Goal: Transaction & Acquisition: Purchase product/service

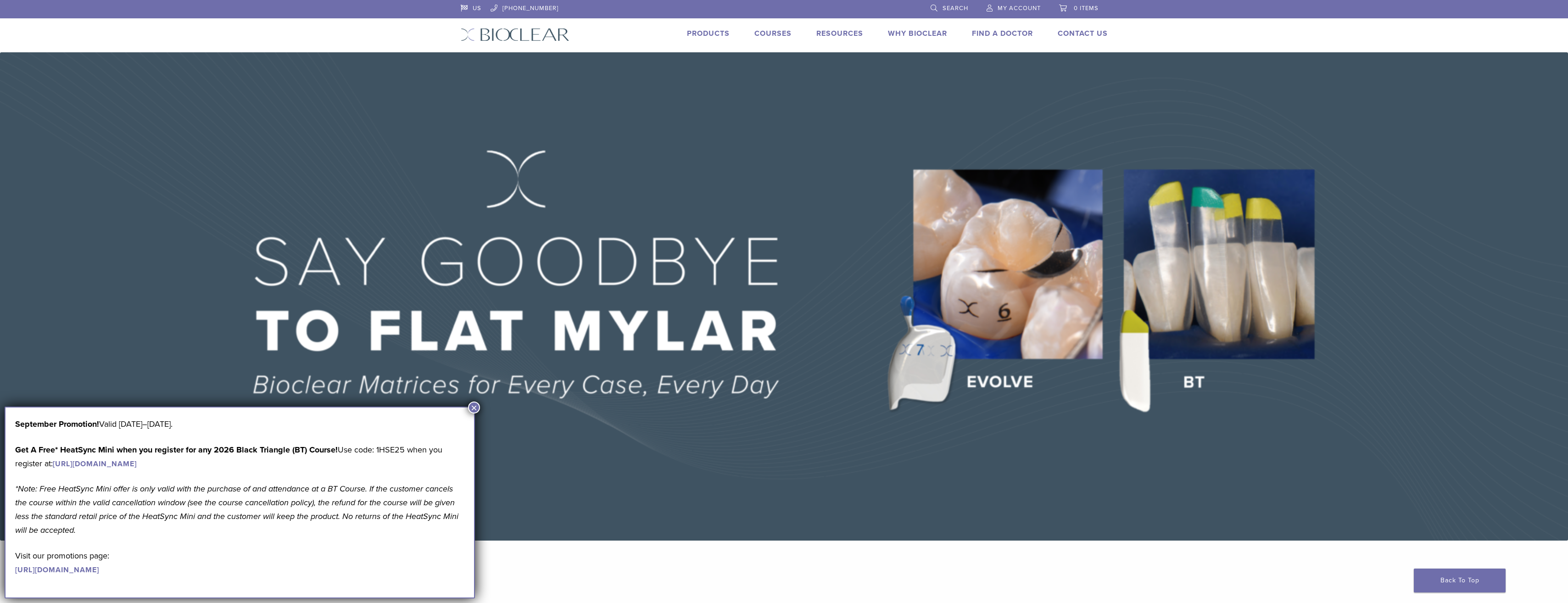
click at [714, 32] on link "Products" at bounding box center [709, 33] width 42 height 9
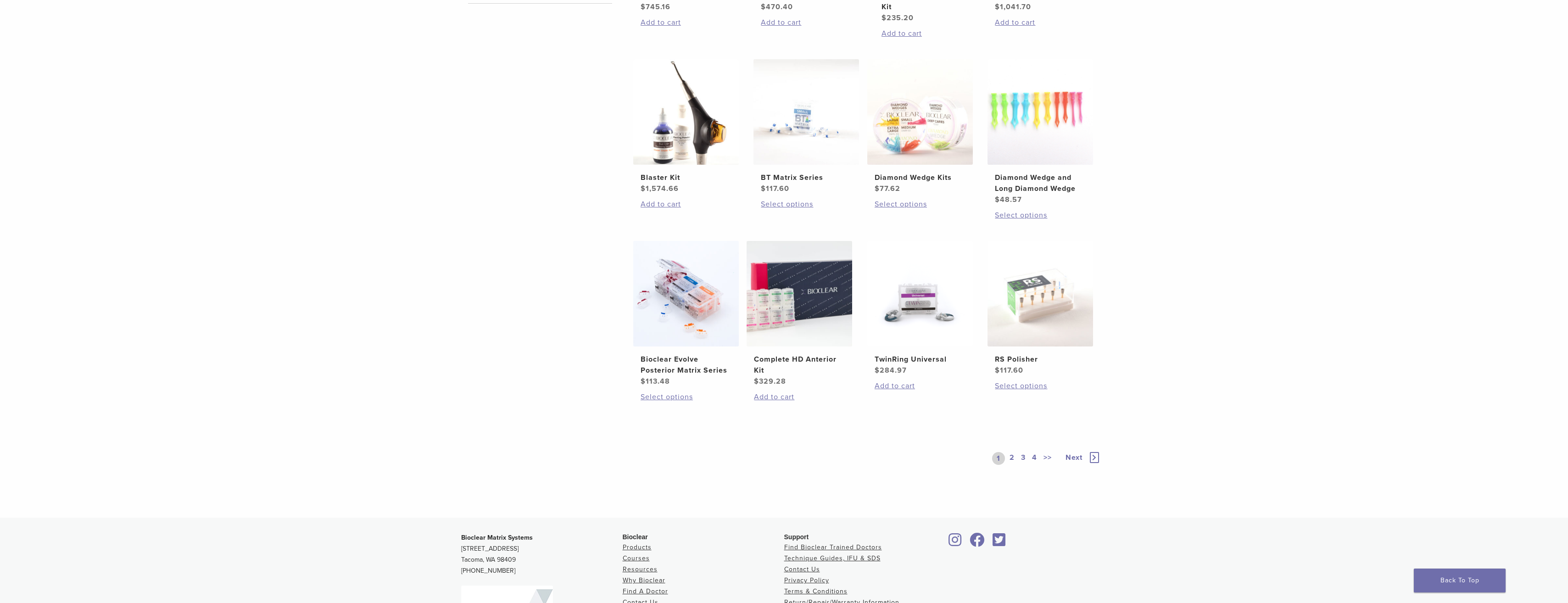
scroll to position [504, 0]
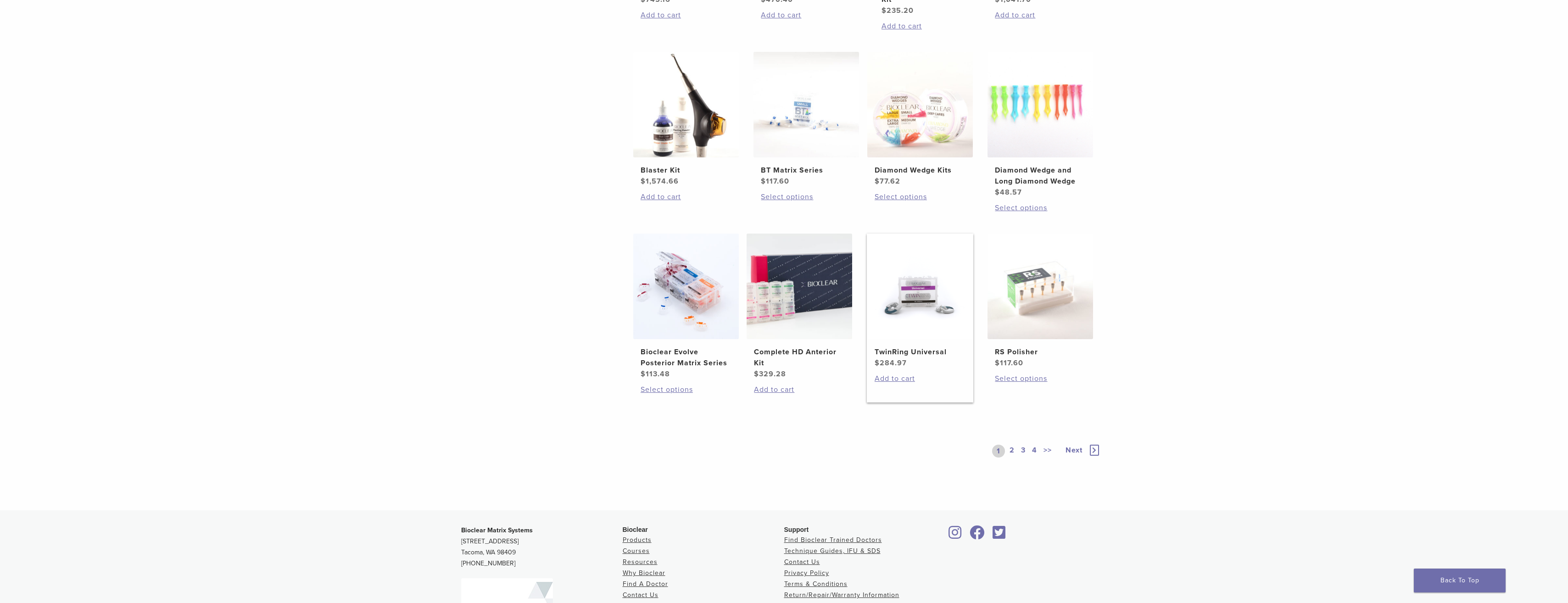
click at [926, 316] on img at bounding box center [919, 286] width 105 height 105
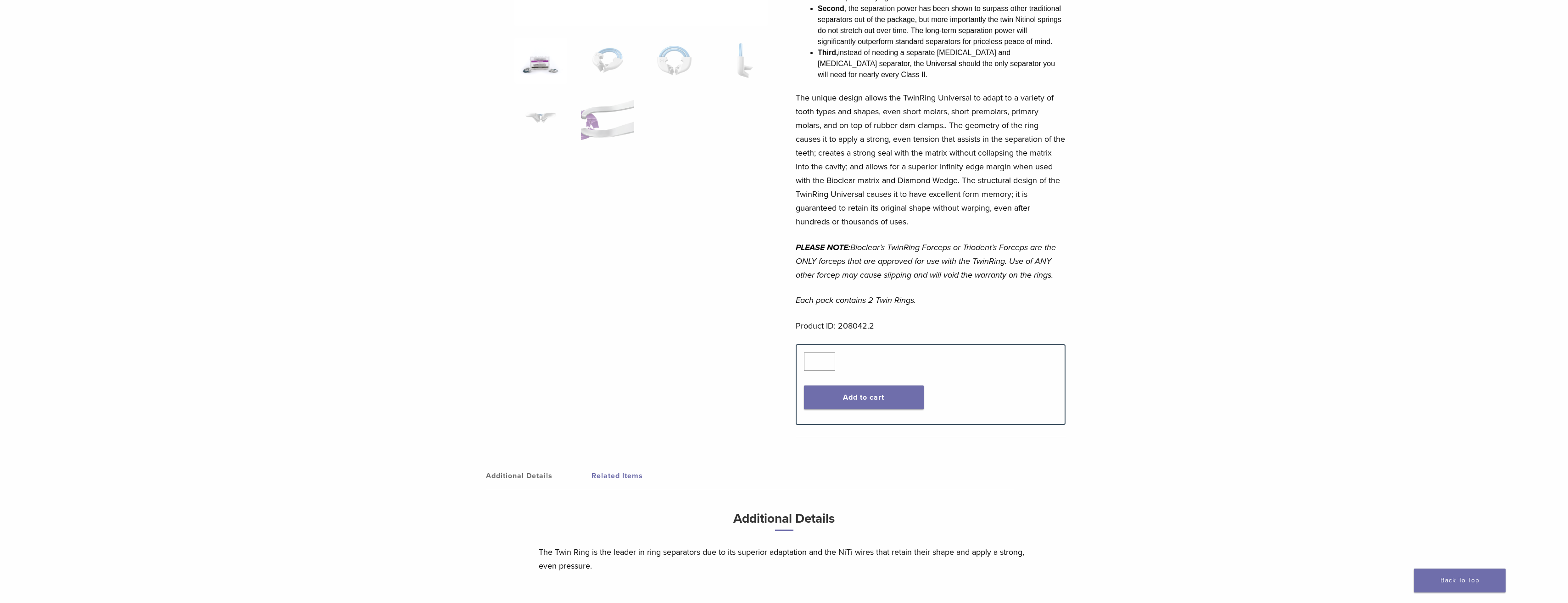
scroll to position [46, 0]
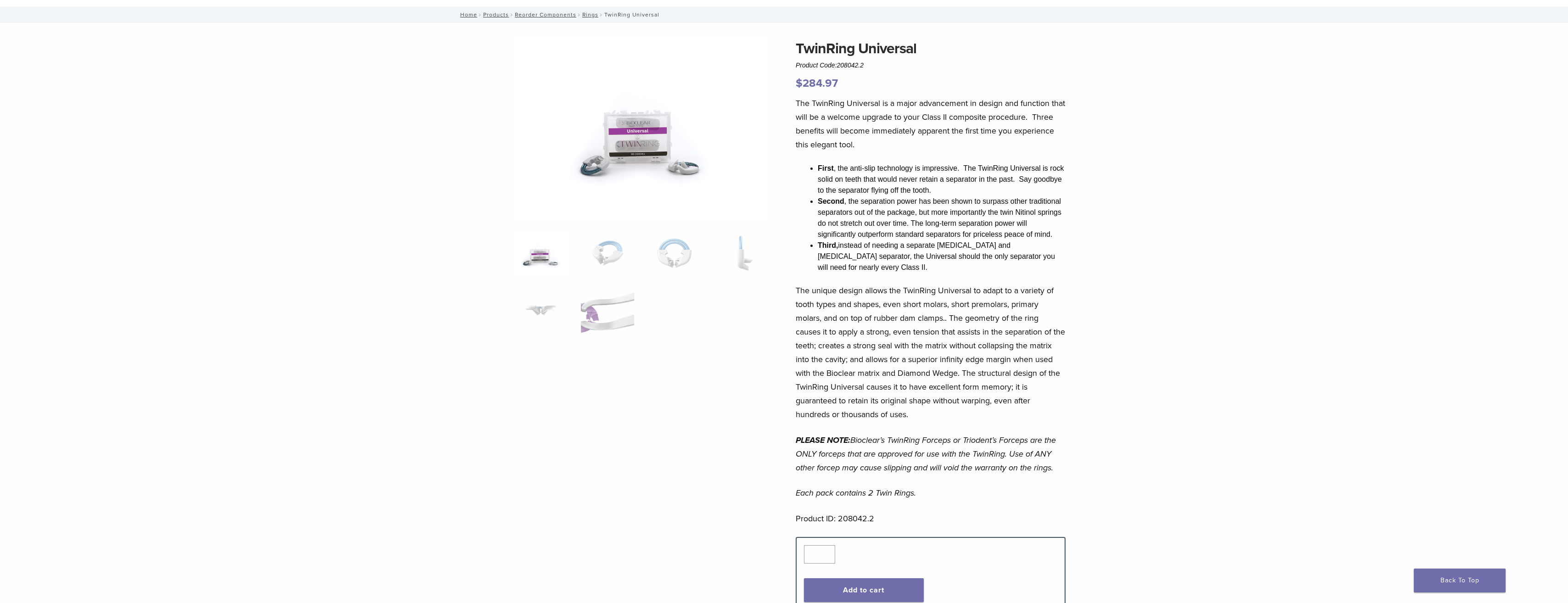
click at [650, 165] on img at bounding box center [641, 128] width 253 height 181
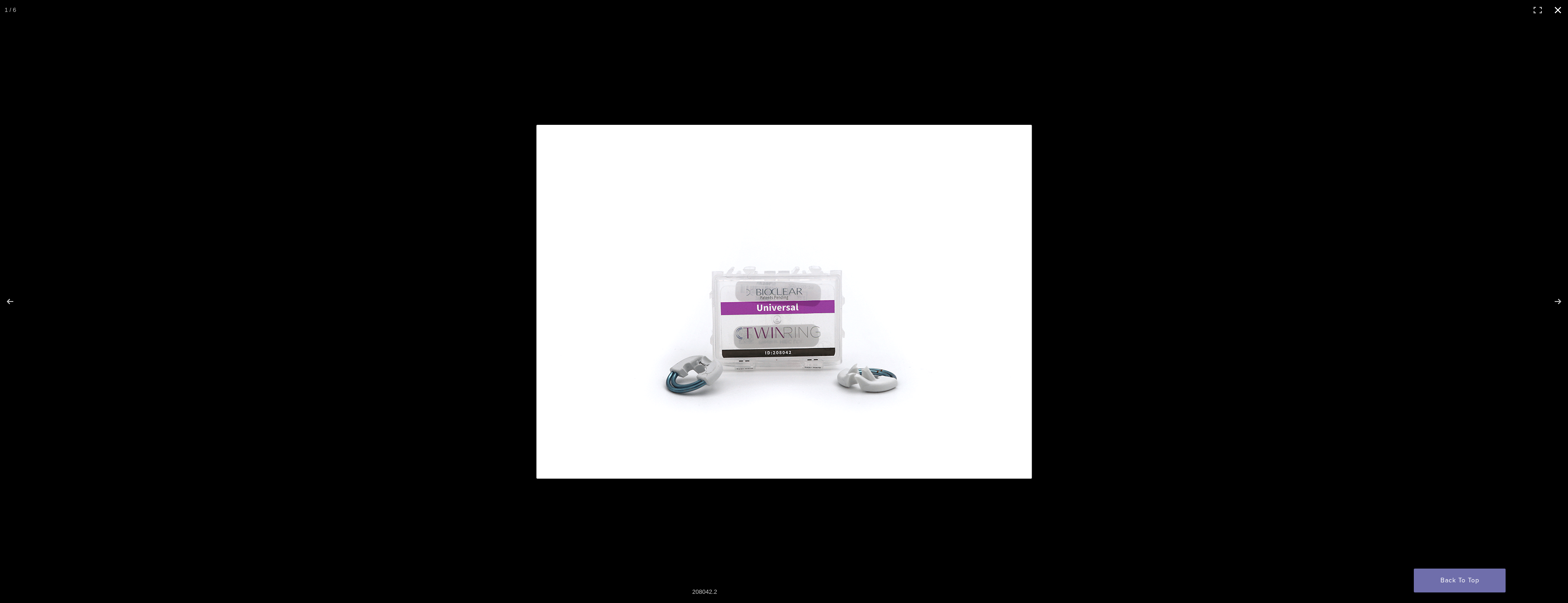
click at [1174, 385] on div at bounding box center [1029, 315] width 986 height 379
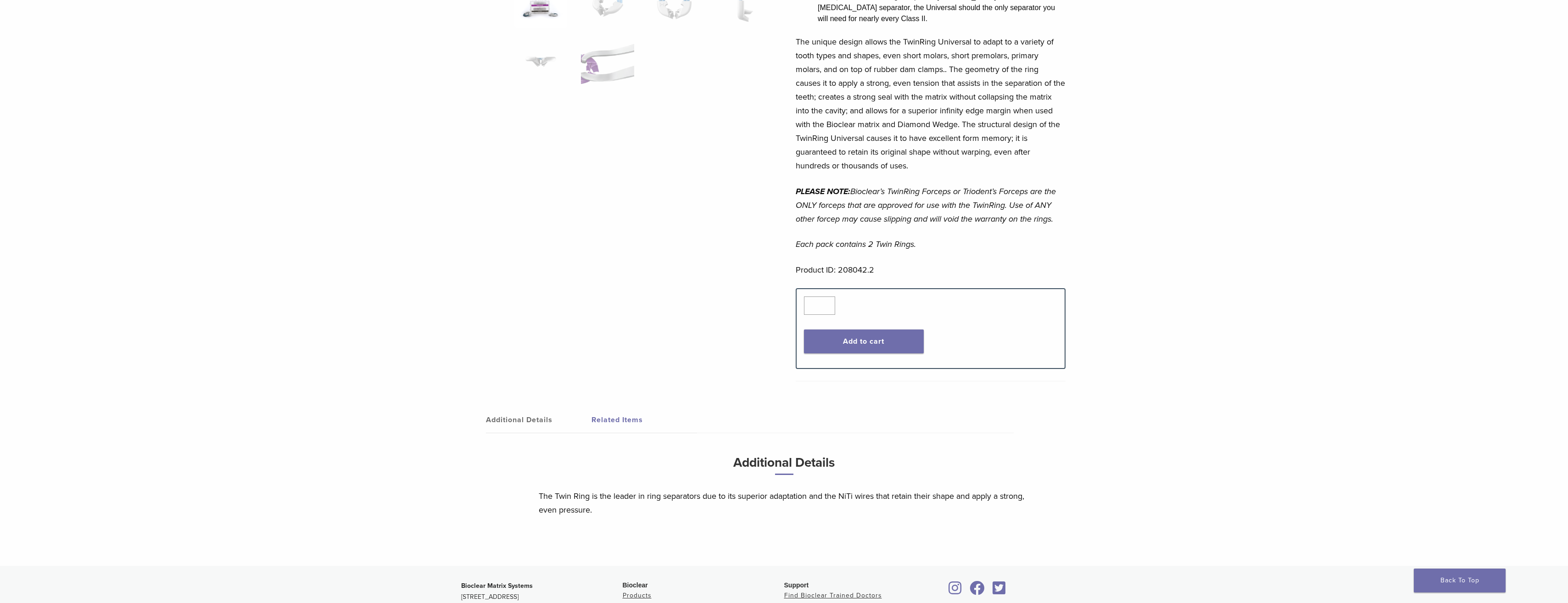
scroll to position [92, 0]
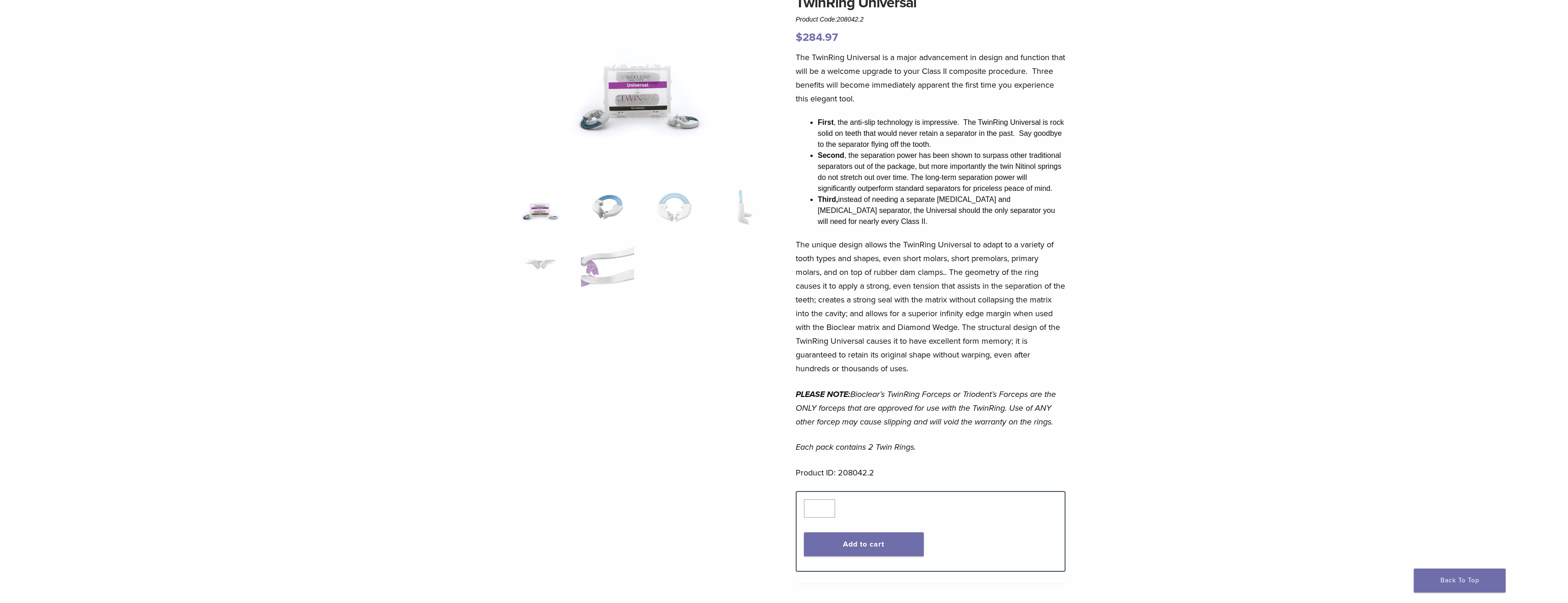
click at [605, 213] on img at bounding box center [608, 207] width 53 height 46
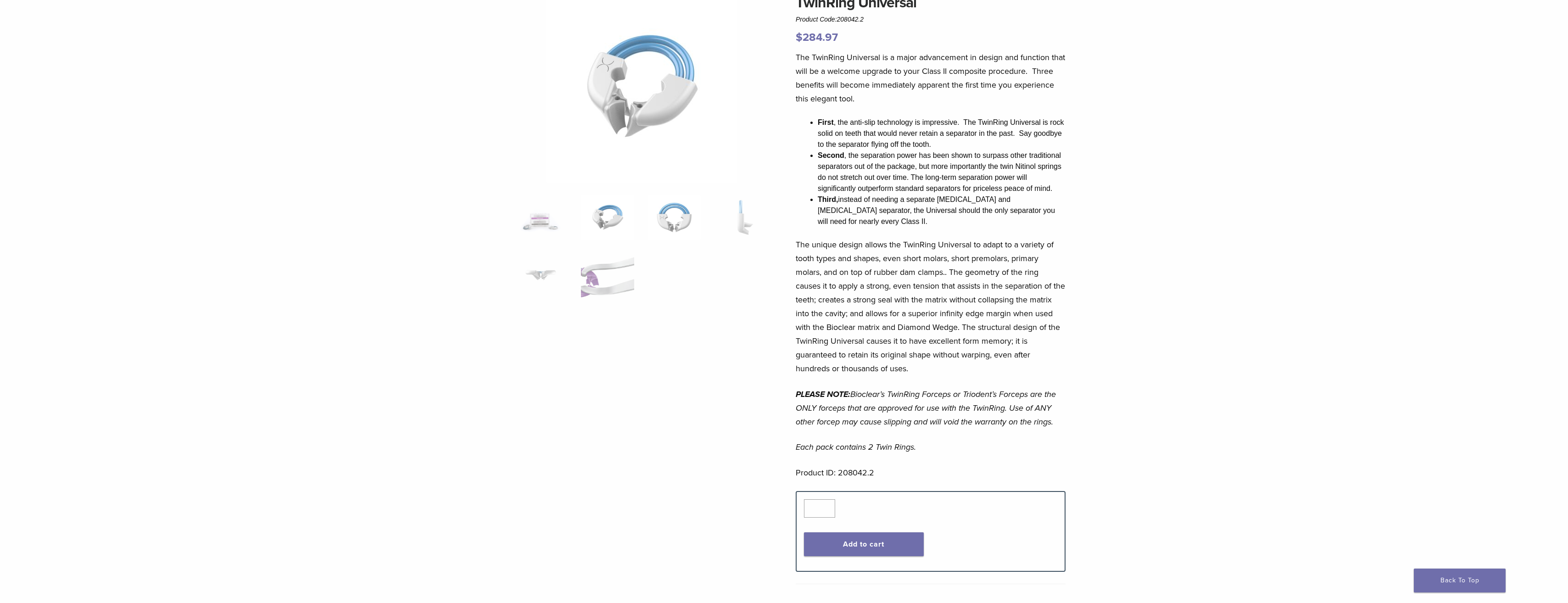
click at [673, 214] on img at bounding box center [674, 217] width 53 height 46
click at [747, 215] on img at bounding box center [741, 217] width 53 height 46
click at [535, 221] on img at bounding box center [541, 217] width 53 height 46
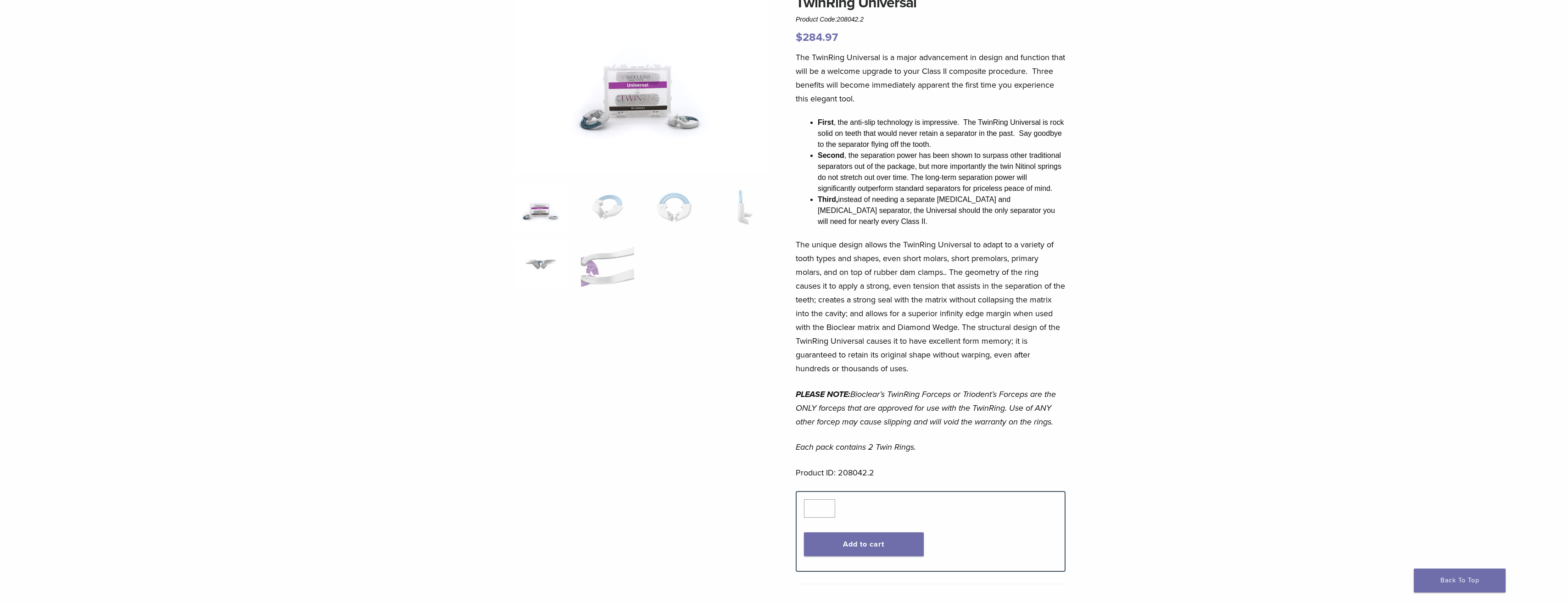
click at [537, 274] on img at bounding box center [541, 265] width 53 height 46
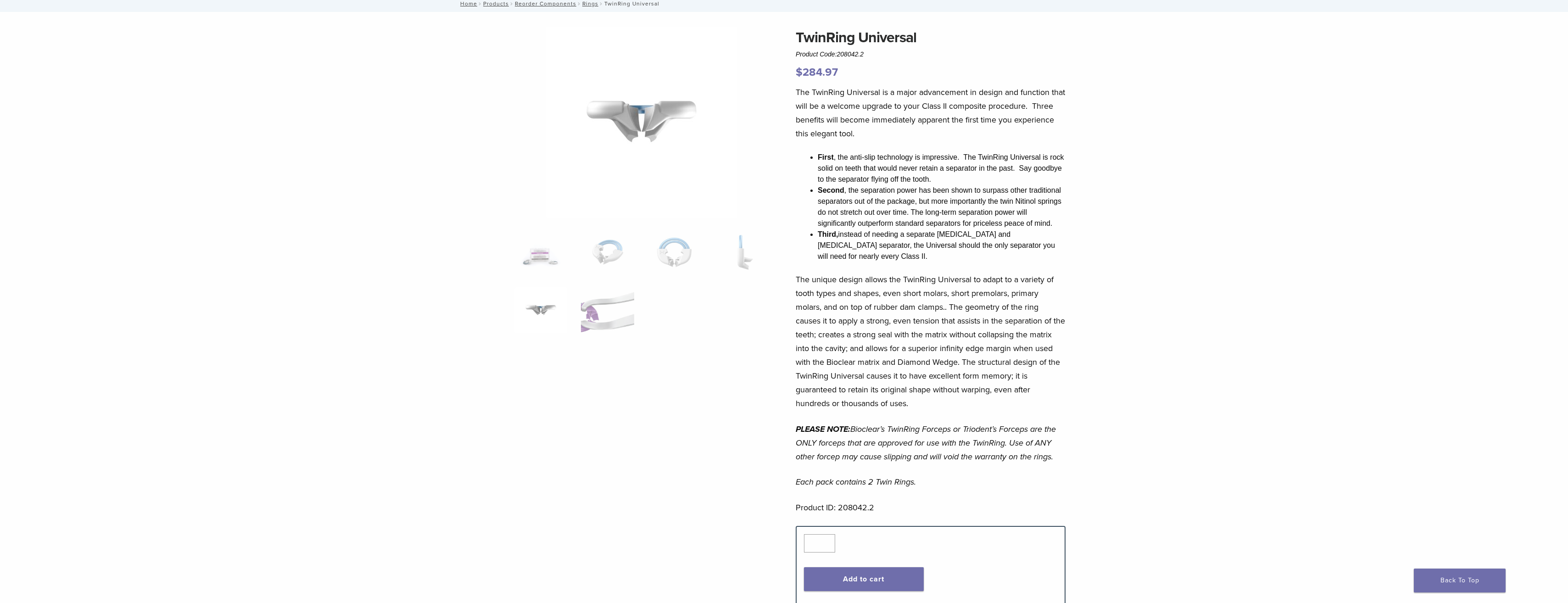
scroll to position [0, 0]
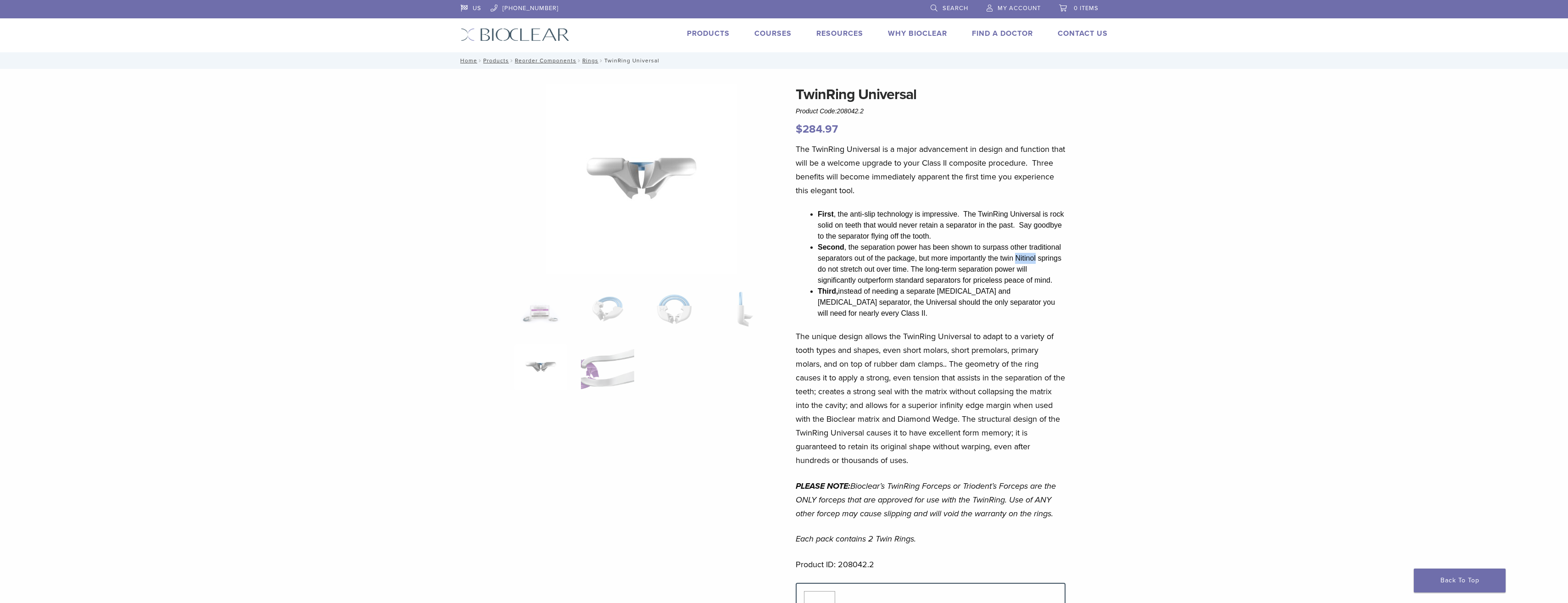
drag, startPoint x: 1016, startPoint y: 257, endPoint x: 1036, endPoint y: 259, distance: 20.1
click at [1036, 259] on li "Second , the separation power has been shown to surpass other traditional separ…" at bounding box center [941, 264] width 248 height 44
click at [938, 358] on p "The unique design allows the TwinRing Universal to adapt to a variety of tooth …" at bounding box center [931, 397] width 270 height 137
click at [1165, 459] on div "TwinRing Universal Product Code: 208042.2 $ 284.97 TwinRing Universal Product C…" at bounding box center [784, 464] width 1568 height 791
